Goal: Task Accomplishment & Management: Complete application form

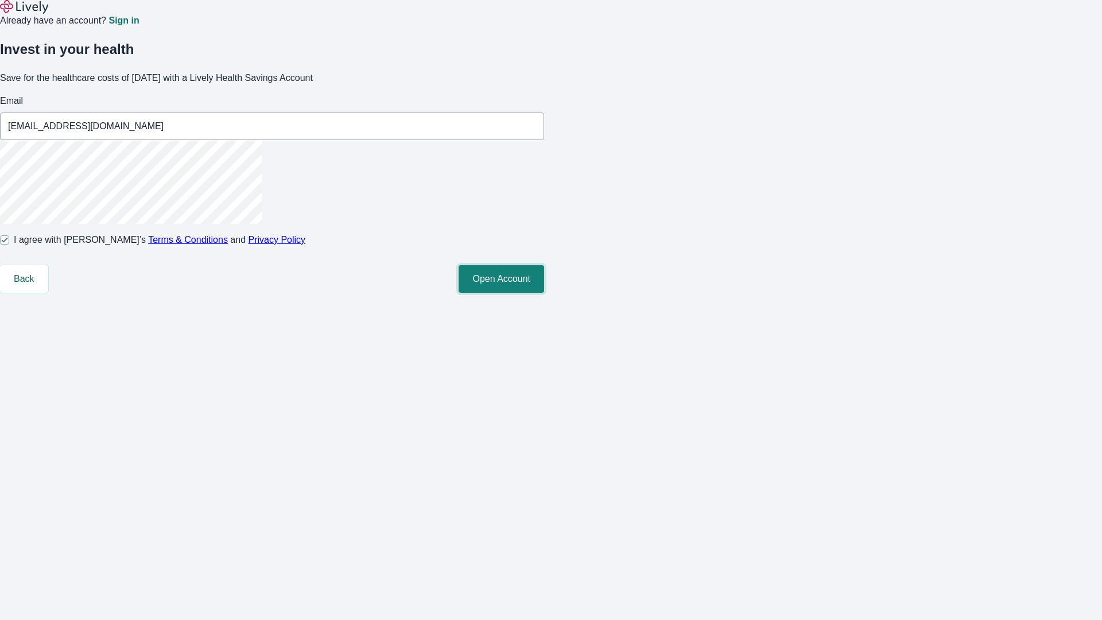
click at [544, 293] on button "Open Account" at bounding box center [502, 279] width 86 height 28
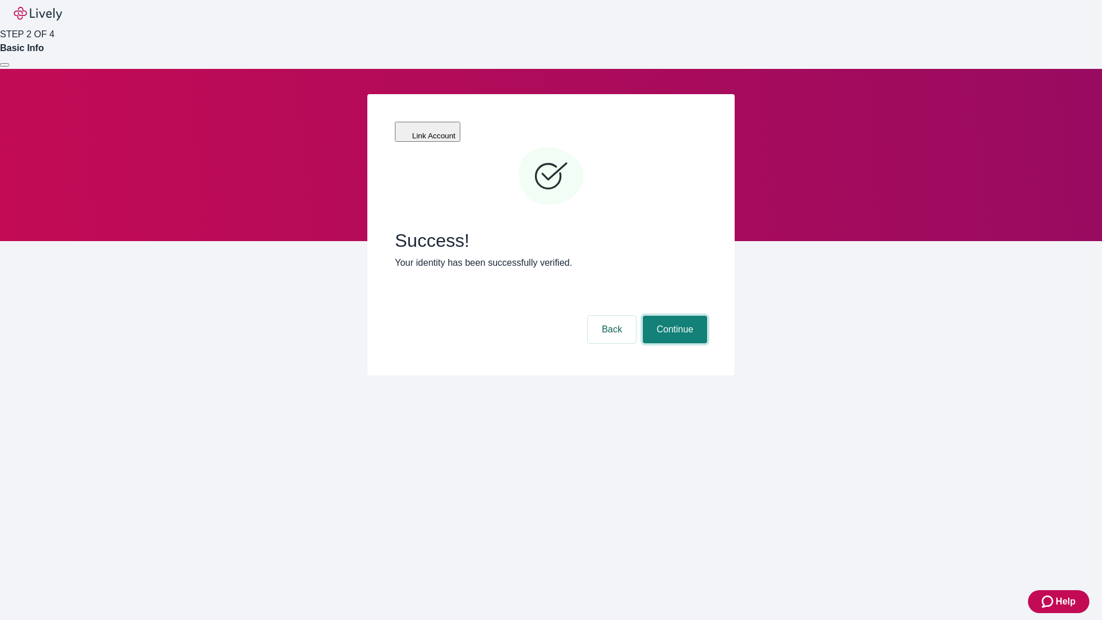
click at [673, 316] on button "Continue" at bounding box center [675, 330] width 64 height 28
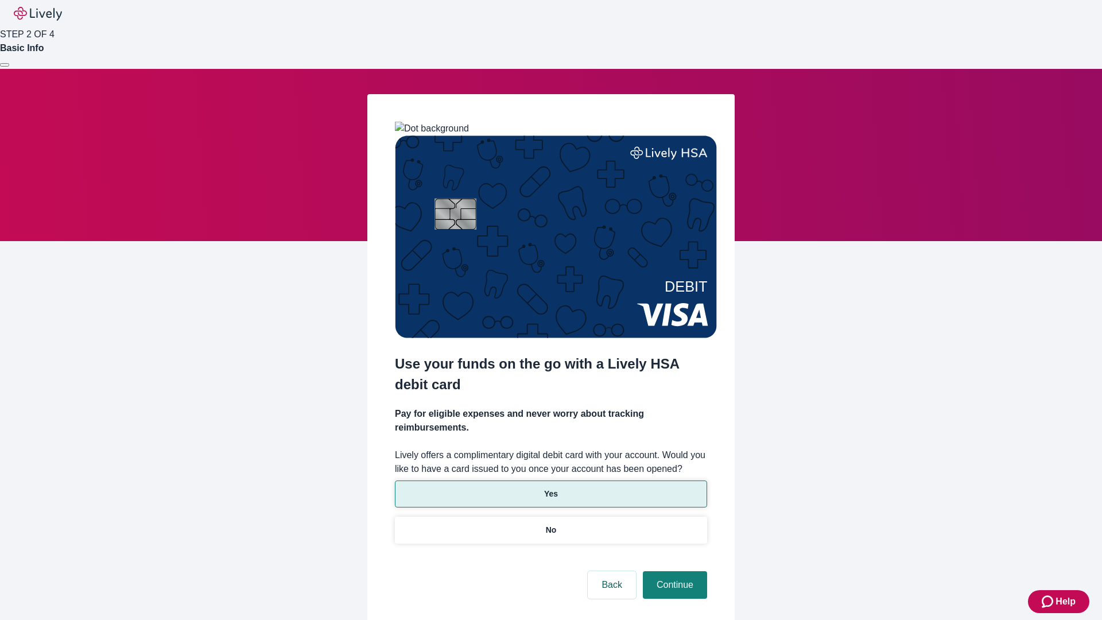
click at [550, 488] on p "Yes" at bounding box center [551, 494] width 14 height 12
click at [673, 571] on button "Continue" at bounding box center [675, 585] width 64 height 28
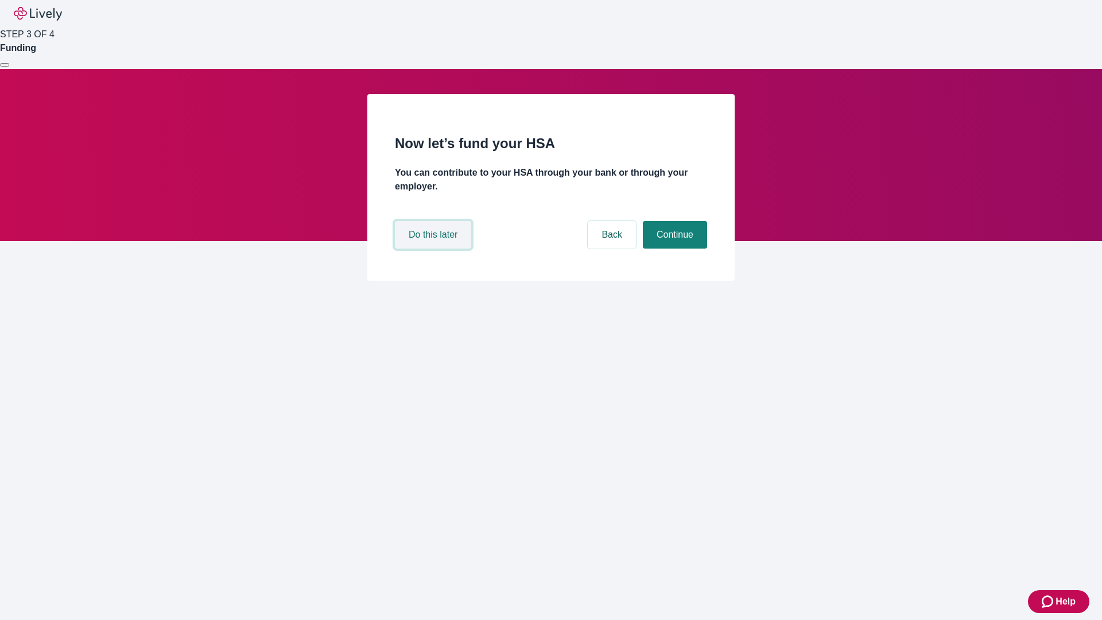
click at [434, 248] on button "Do this later" at bounding box center [433, 235] width 76 height 28
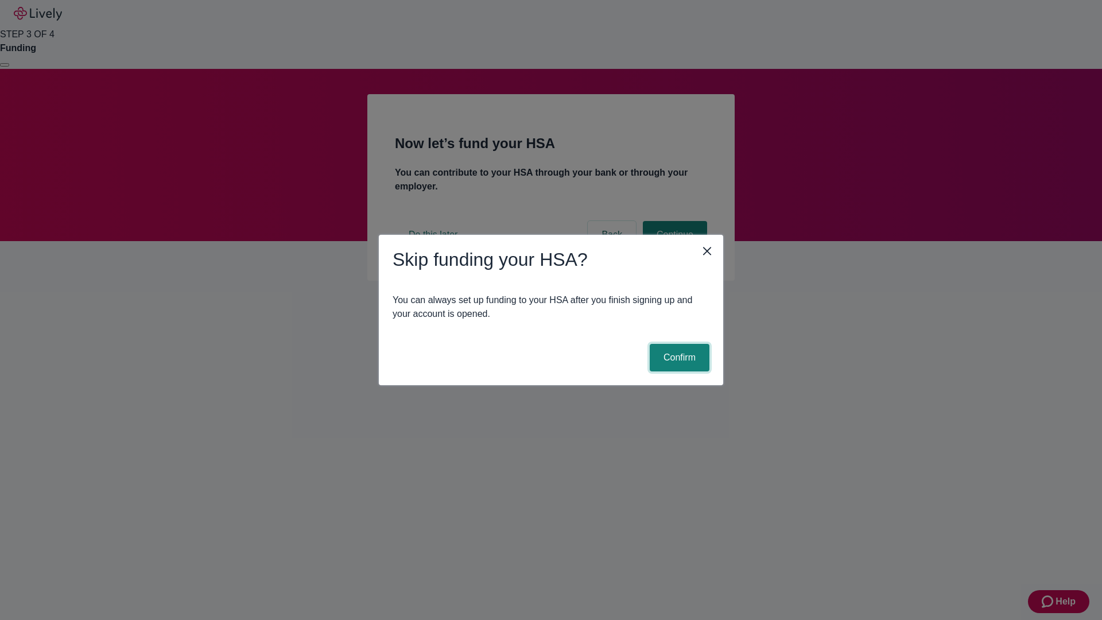
click at [678, 358] on button "Confirm" at bounding box center [680, 358] width 60 height 28
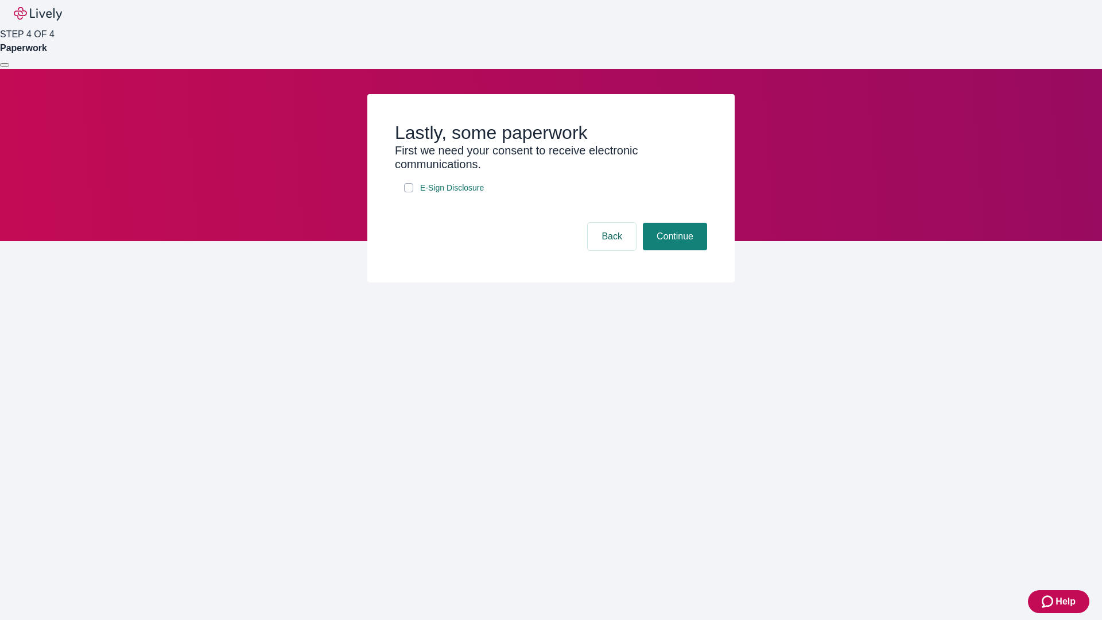
click at [409, 192] on input "E-Sign Disclosure" at bounding box center [408, 187] width 9 height 9
checkbox input "true"
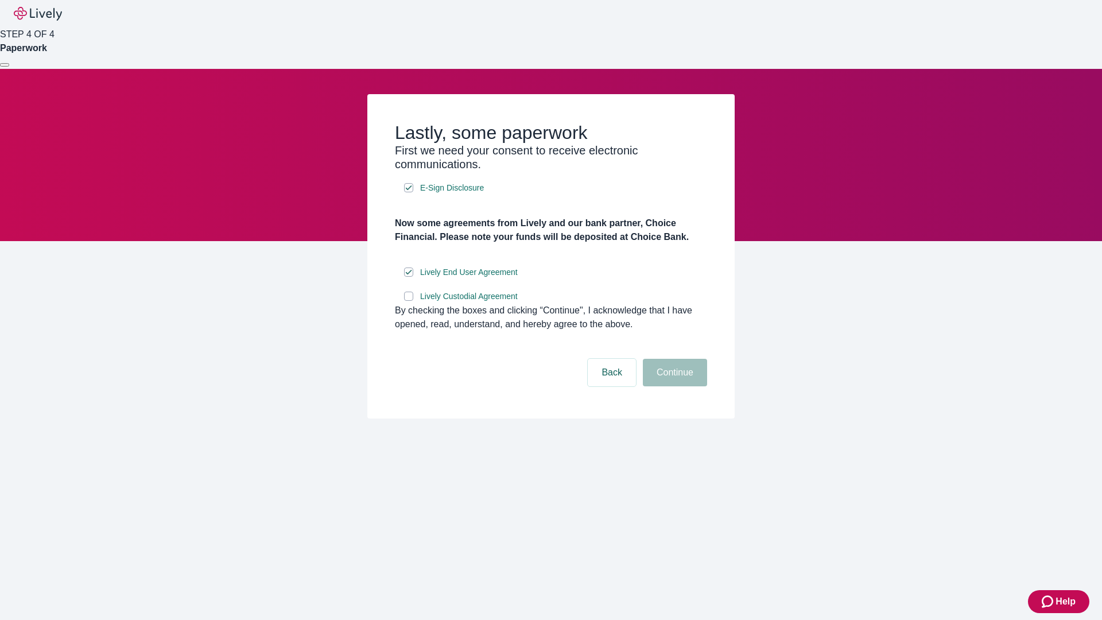
click at [409, 301] on input "Lively Custodial Agreement" at bounding box center [408, 296] width 9 height 9
checkbox input "true"
click at [673, 386] on button "Continue" at bounding box center [675, 373] width 64 height 28
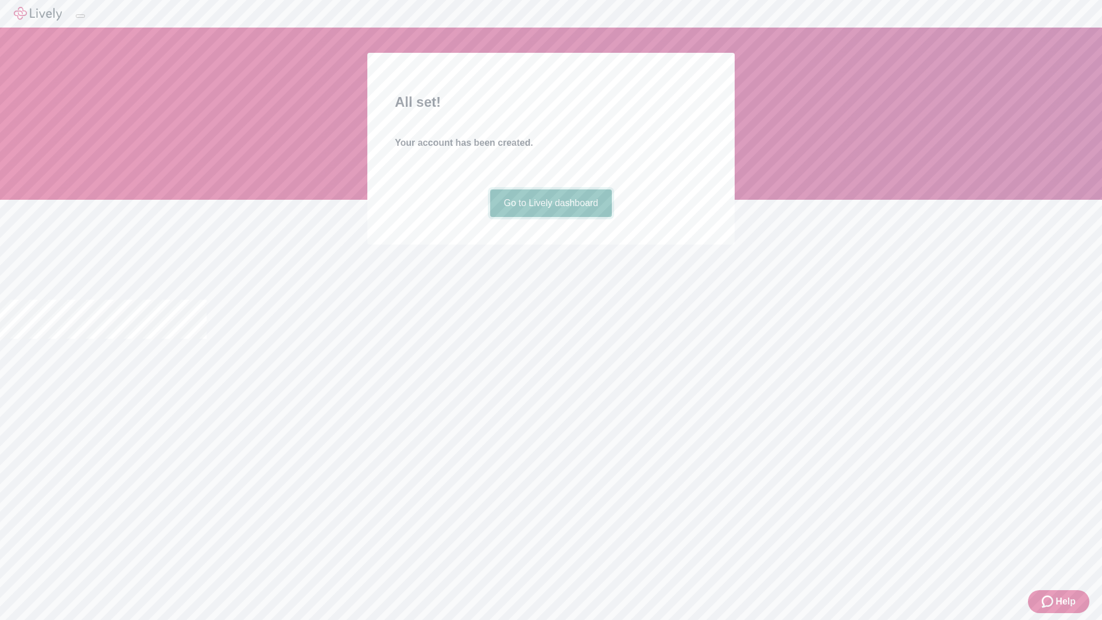
click at [550, 217] on link "Go to Lively dashboard" at bounding box center [551, 203] width 122 height 28
